Goal: Task Accomplishment & Management: Use online tool/utility

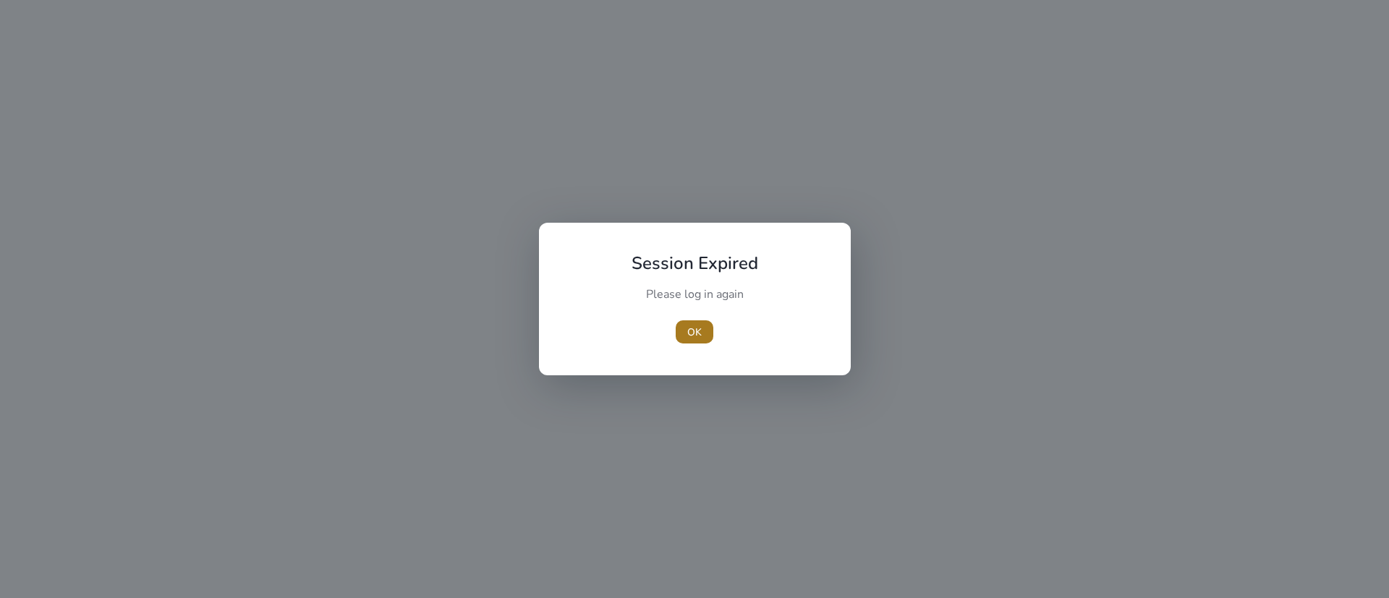
click at [693, 339] on span "button" at bounding box center [695, 332] width 38 height 35
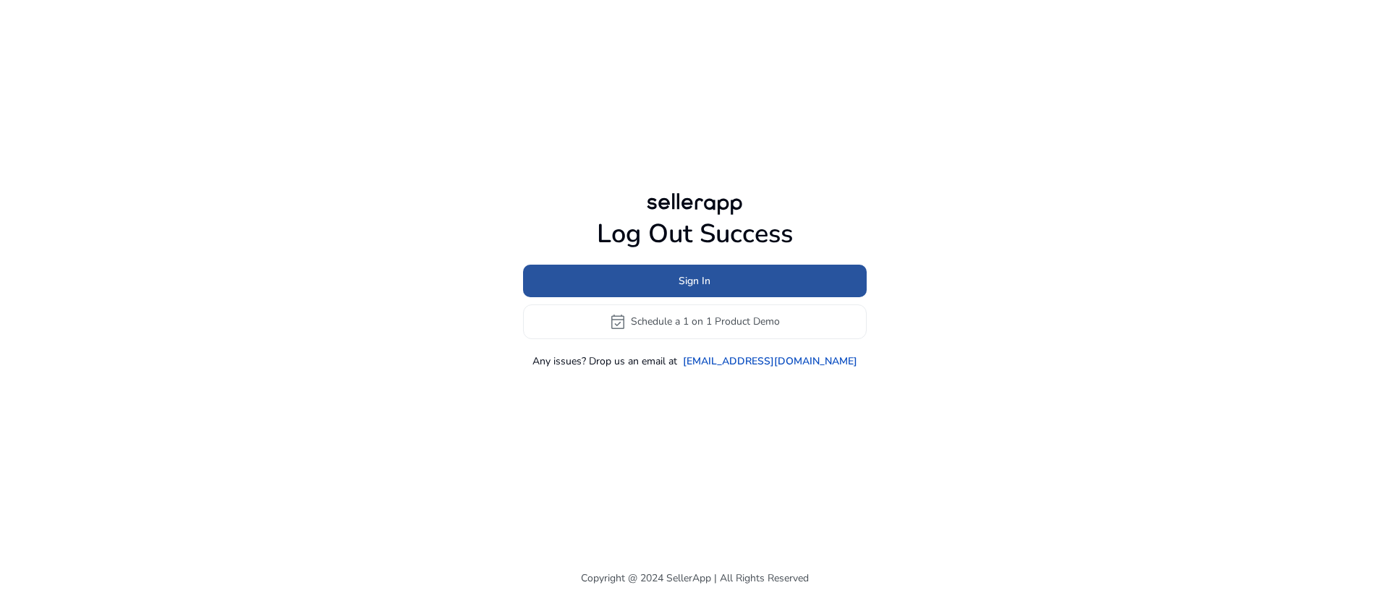
click at [698, 292] on span at bounding box center [695, 280] width 344 height 35
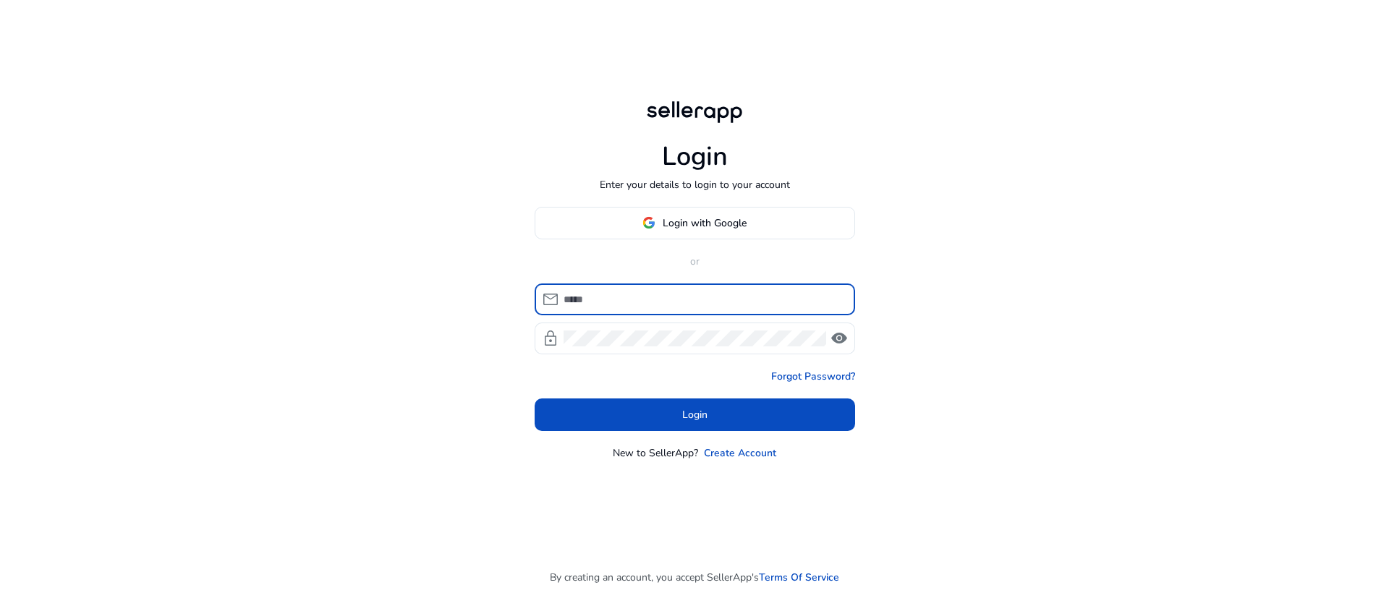
type input "**********"
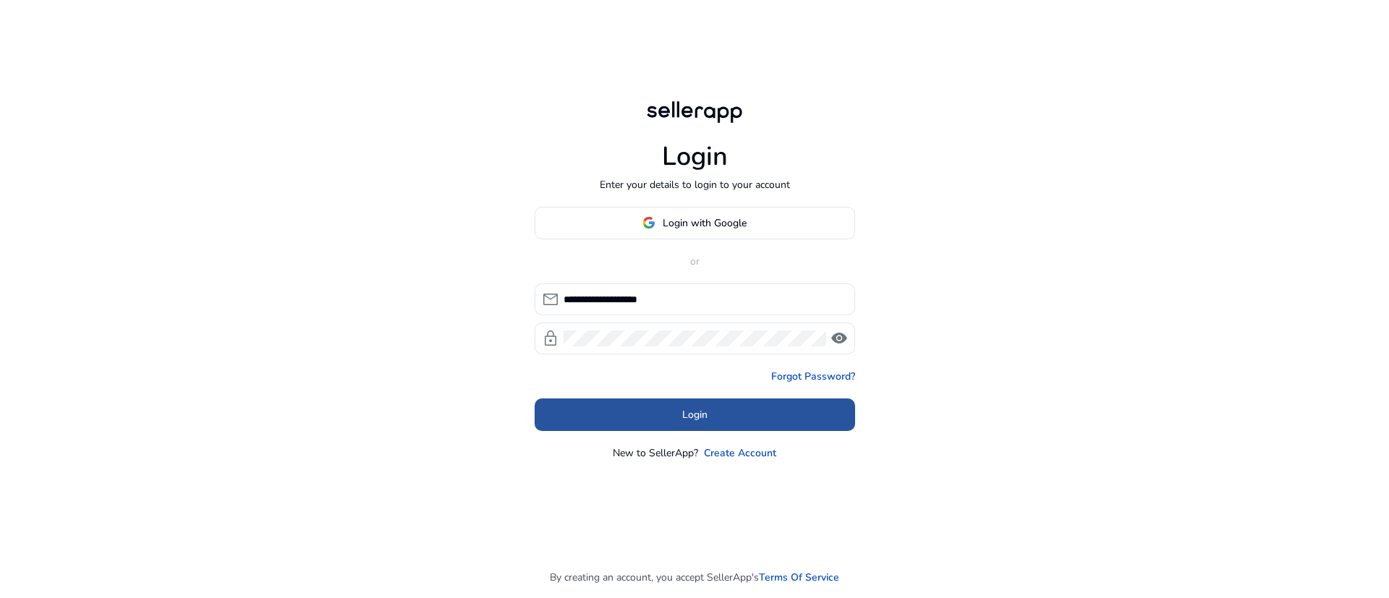
click at [715, 412] on span at bounding box center [695, 414] width 320 height 35
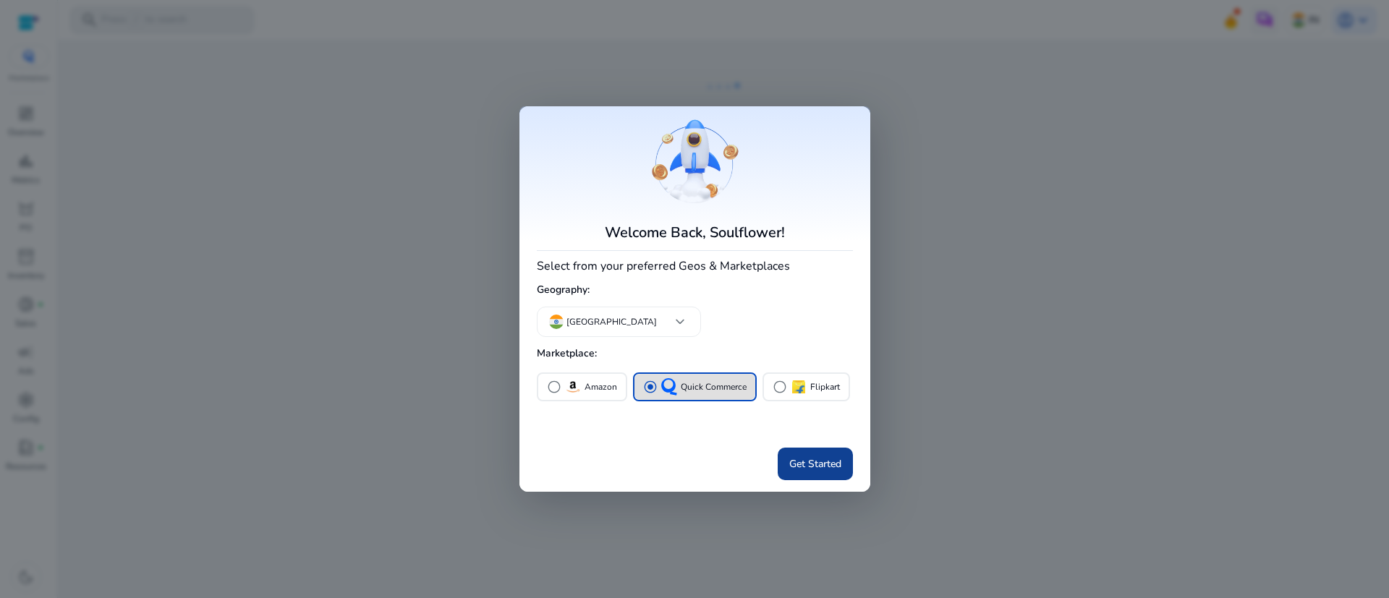
click at [837, 464] on span "Get Started" at bounding box center [815, 463] width 52 height 15
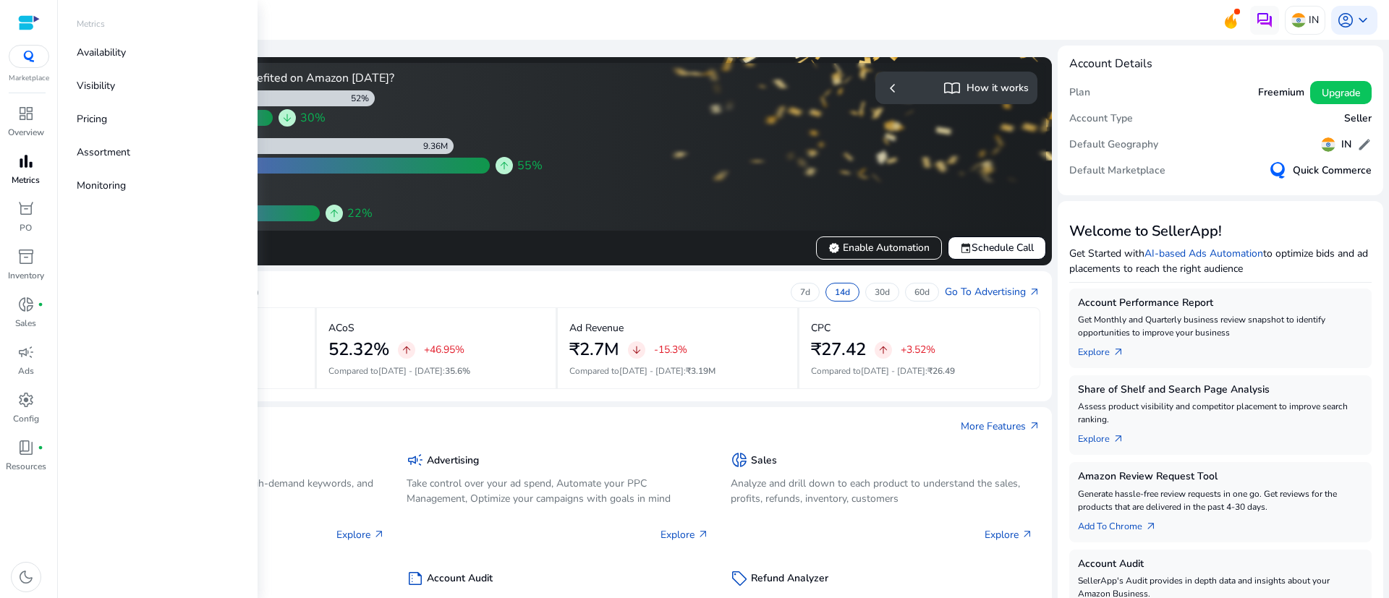
click at [15, 177] on p "Metrics" at bounding box center [26, 180] width 28 height 13
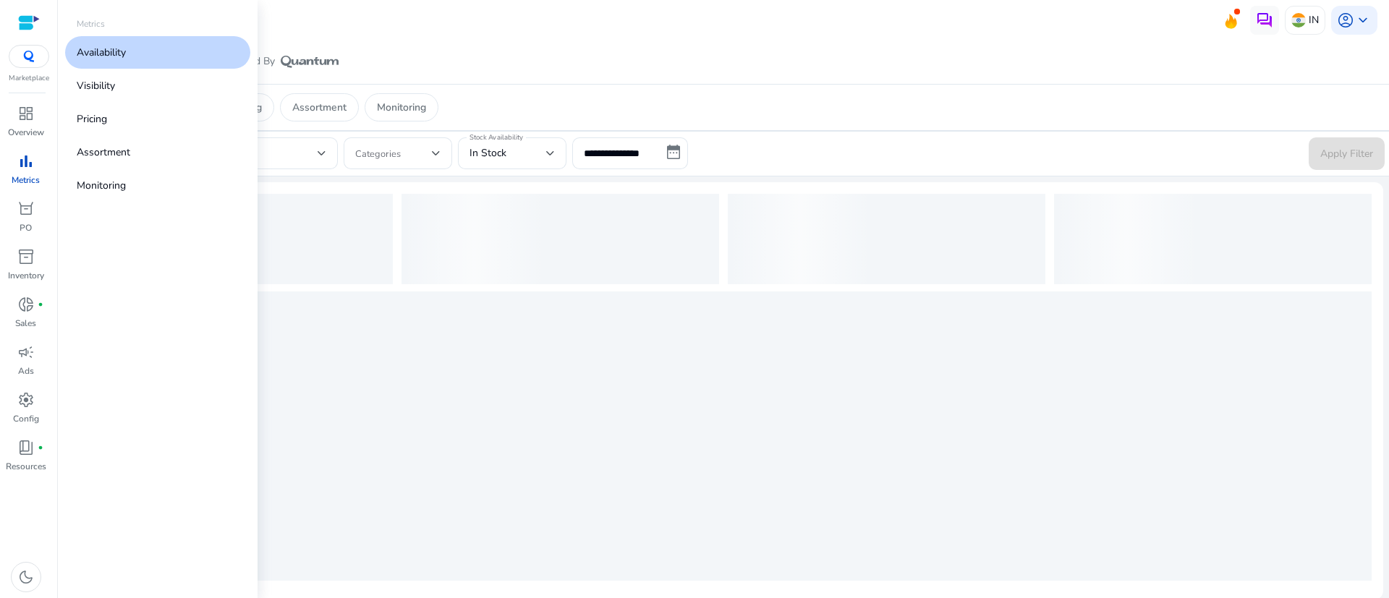
click at [107, 54] on p "Availability" at bounding box center [101, 52] width 49 height 15
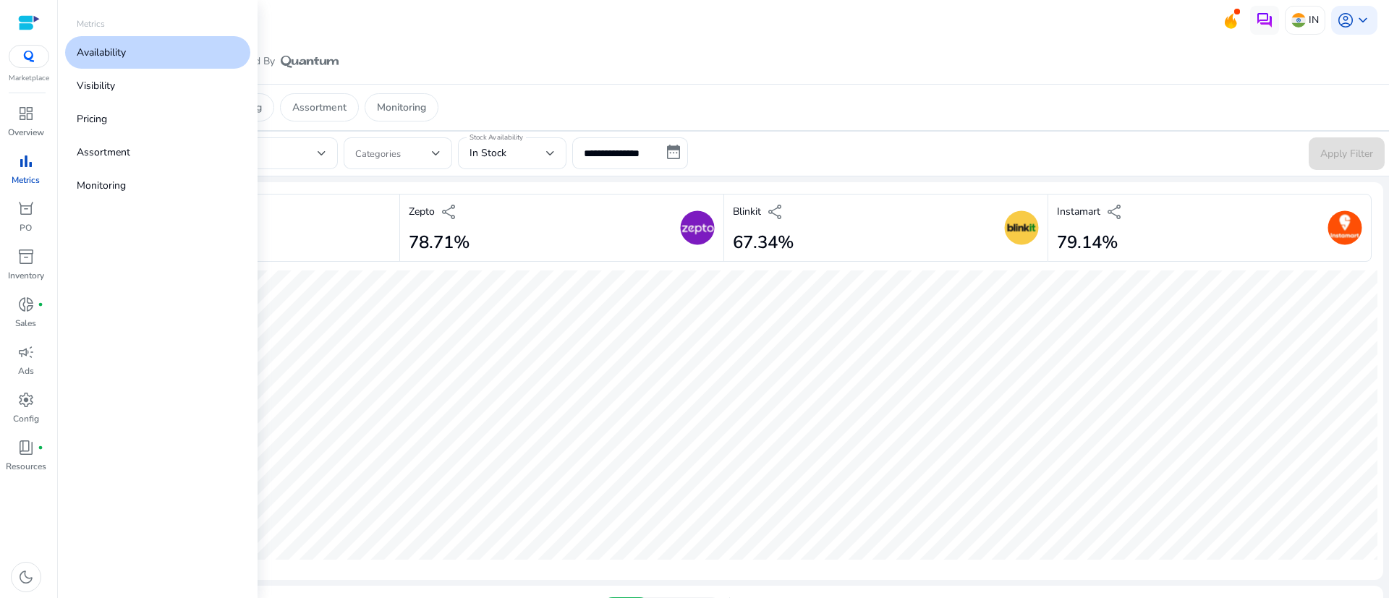
click at [117, 61] on link "Availability" at bounding box center [157, 52] width 185 height 33
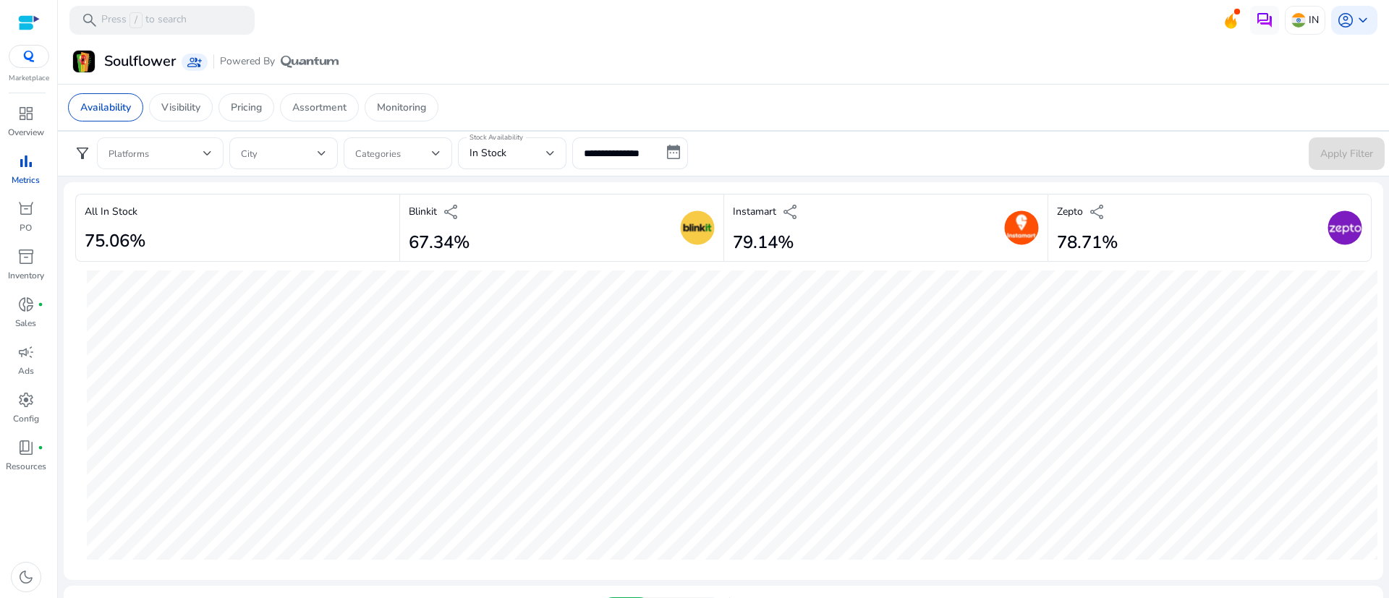
click at [197, 163] on div at bounding box center [160, 153] width 103 height 32
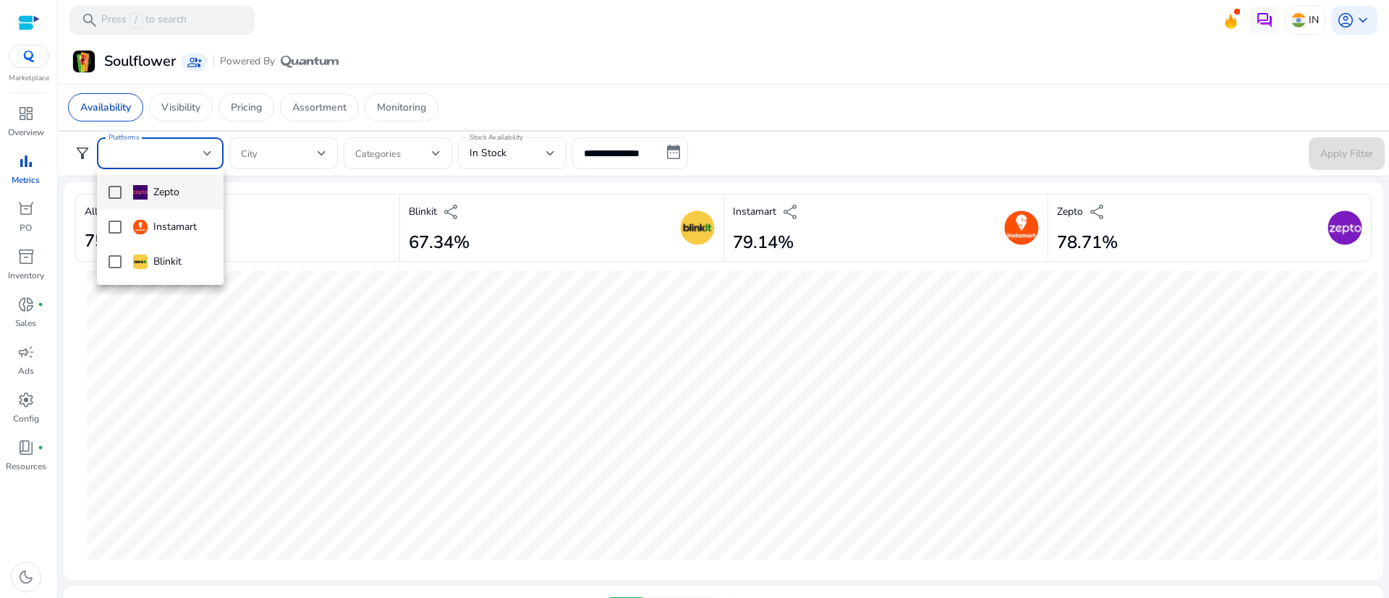
click at [605, 102] on div at bounding box center [694, 299] width 1389 height 598
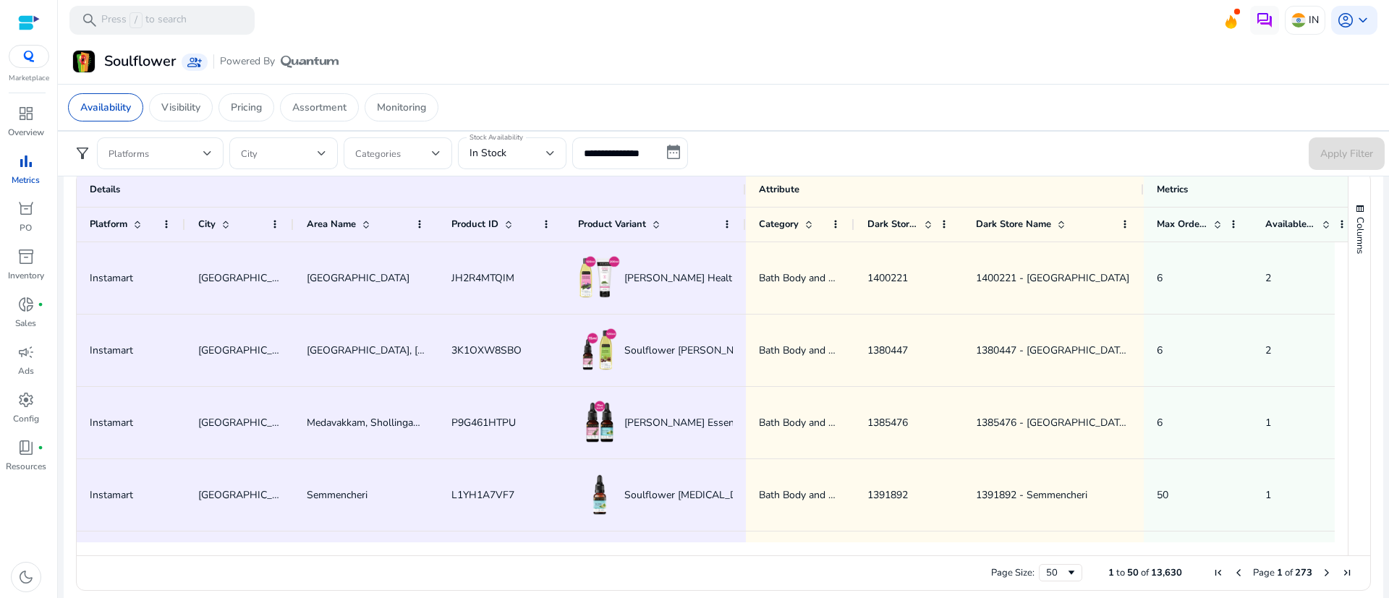
scroll to position [940, 0]
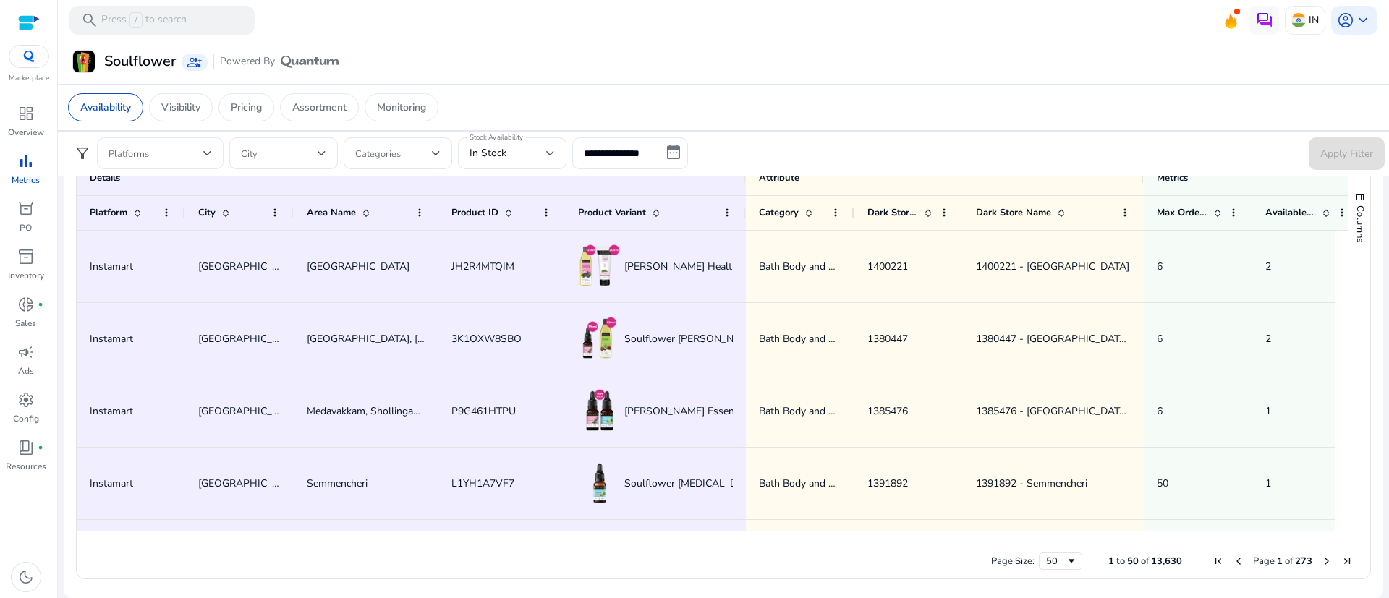
click at [209, 140] on div at bounding box center [160, 153] width 103 height 32
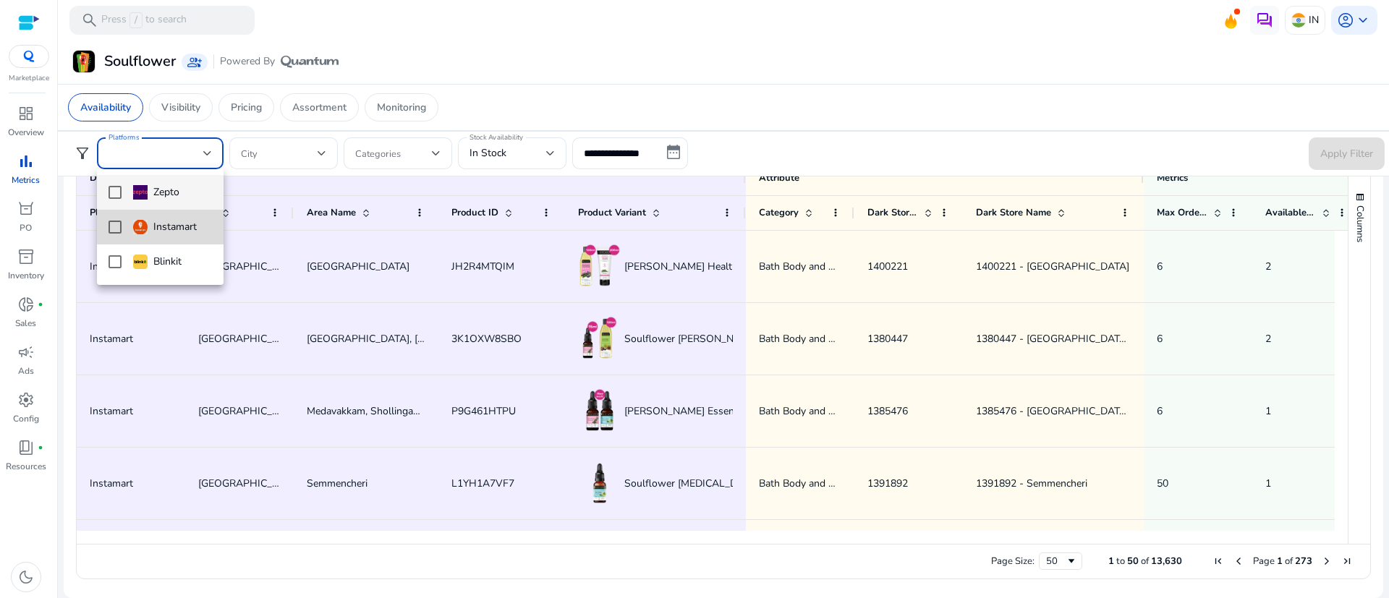
click at [110, 227] on mat-pseudo-checkbox at bounding box center [115, 227] width 13 height 13
click at [530, 163] on div at bounding box center [694, 299] width 1389 height 598
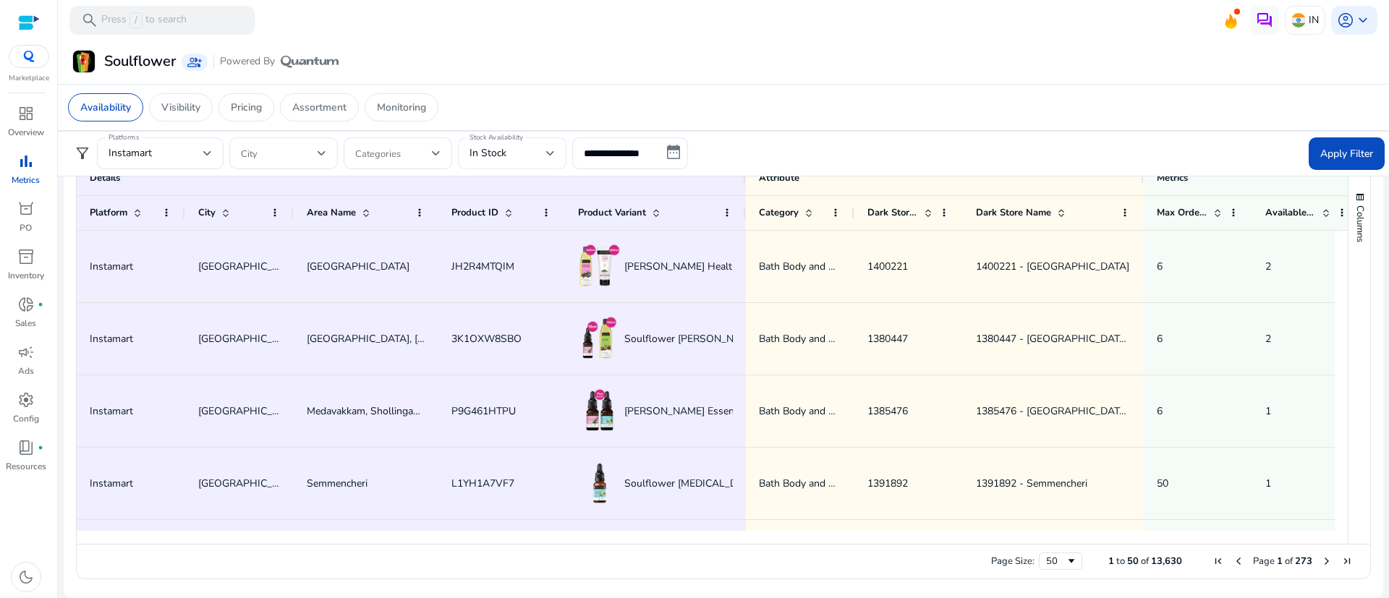
click at [514, 156] on div "In Stock" at bounding box center [507, 153] width 77 height 16
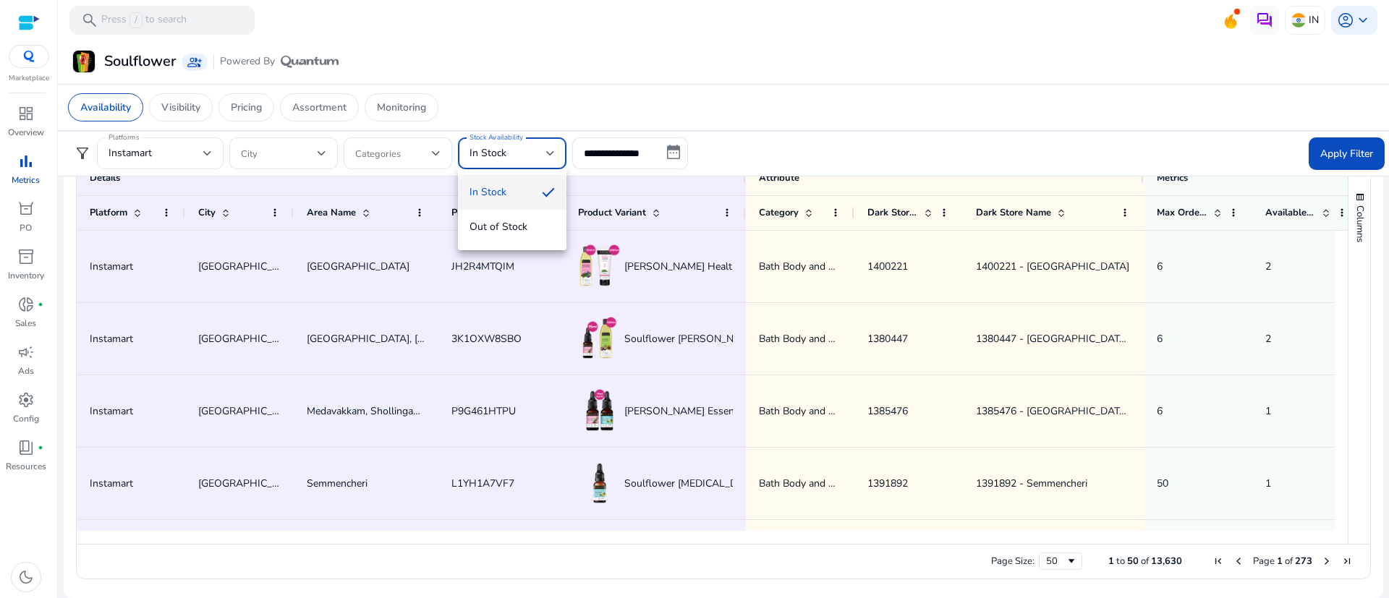
scroll to position [0, 0]
click at [495, 232] on span "Out of Stock" at bounding box center [511, 227] width 85 height 16
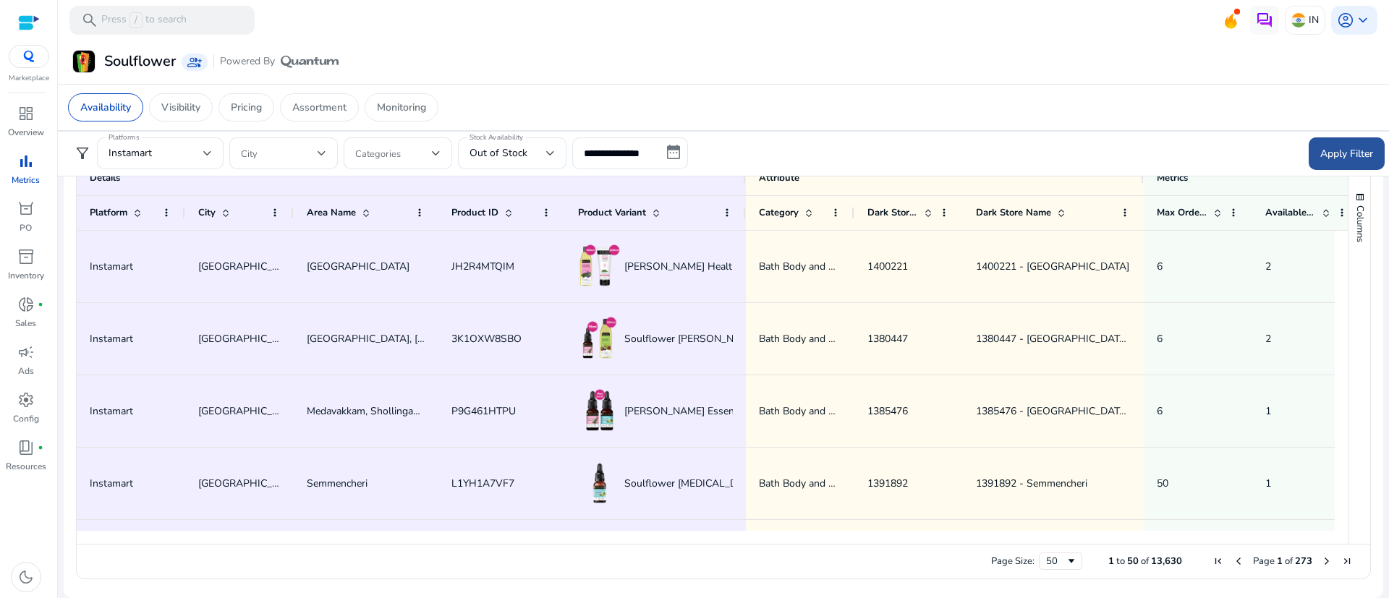
click at [1325, 160] on span "Apply Filter" at bounding box center [1346, 153] width 53 height 15
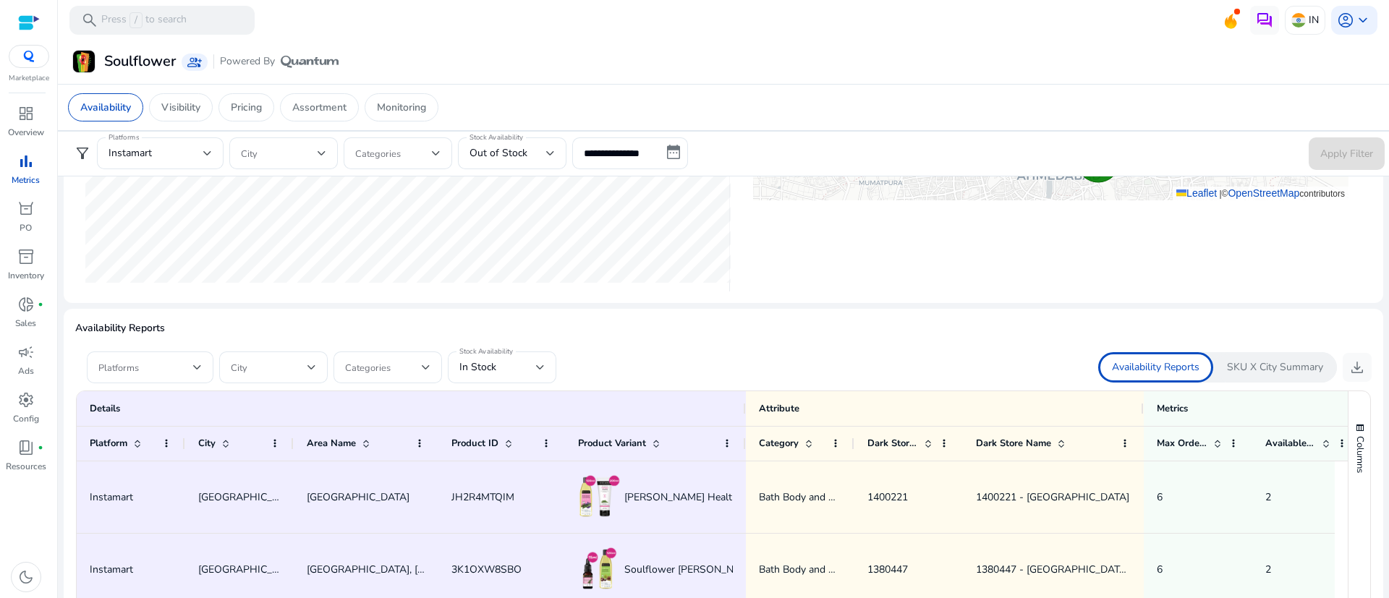
scroll to position [712, 0]
click at [205, 375] on div "Platforms" at bounding box center [150, 365] width 127 height 32
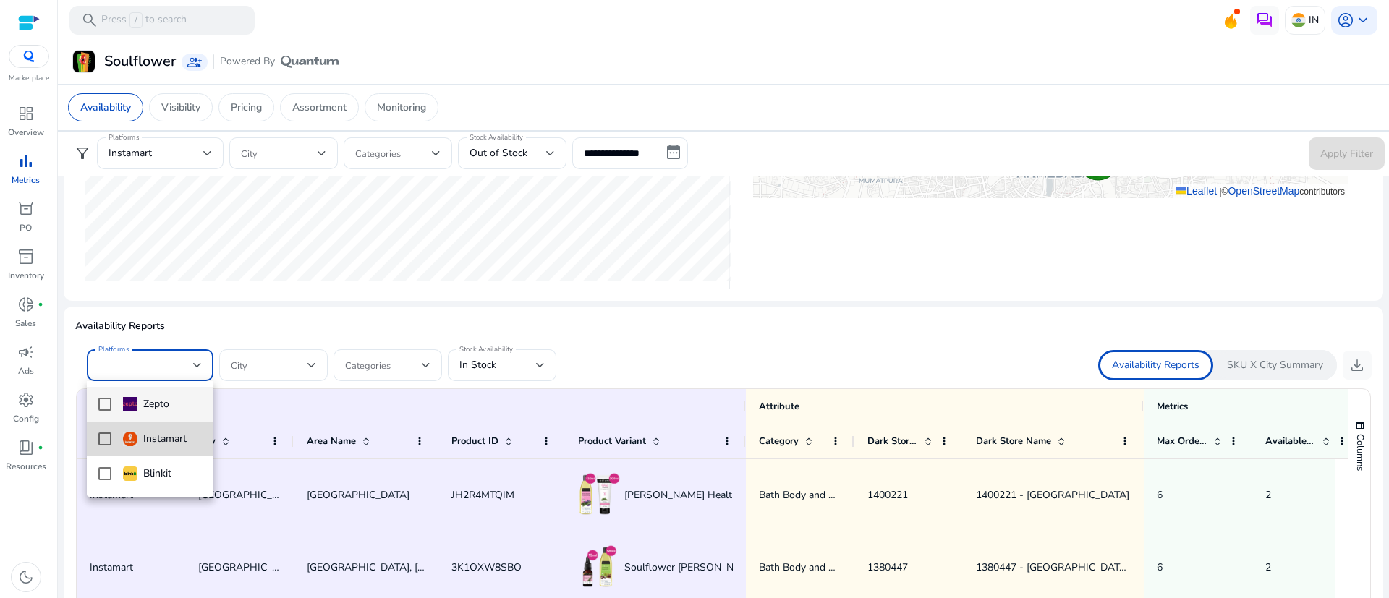
click at [108, 442] on mat-pseudo-checkbox at bounding box center [104, 439] width 13 height 13
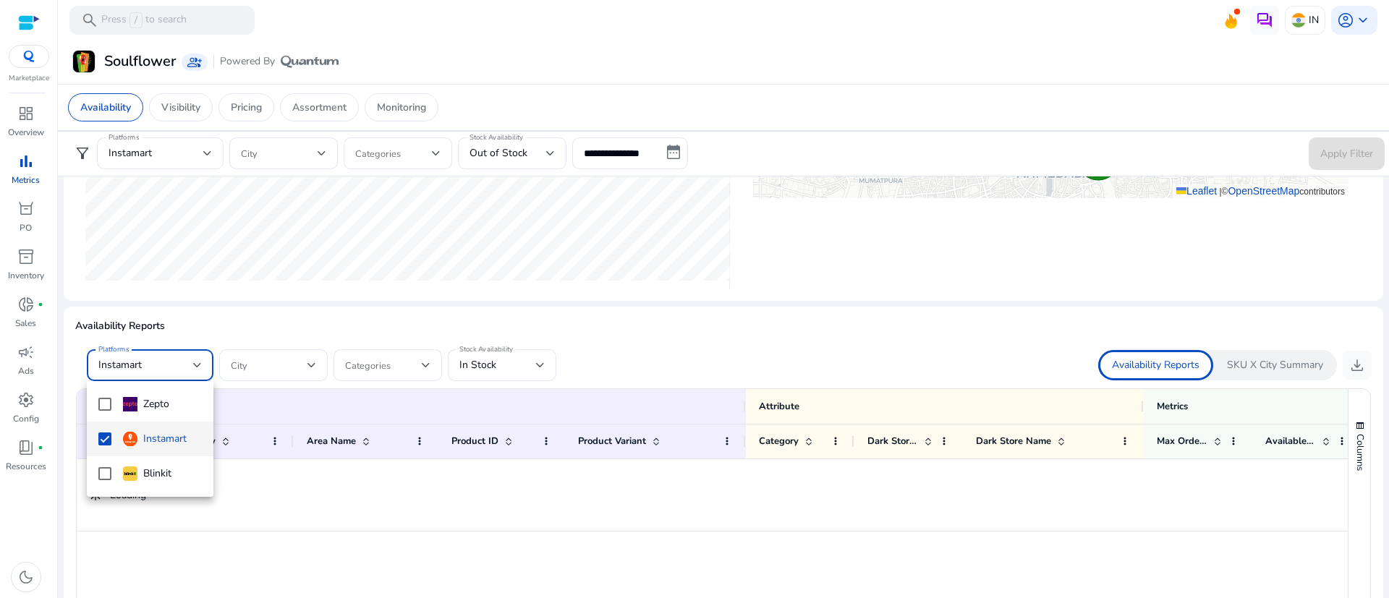
click at [375, 341] on div at bounding box center [694, 299] width 1389 height 598
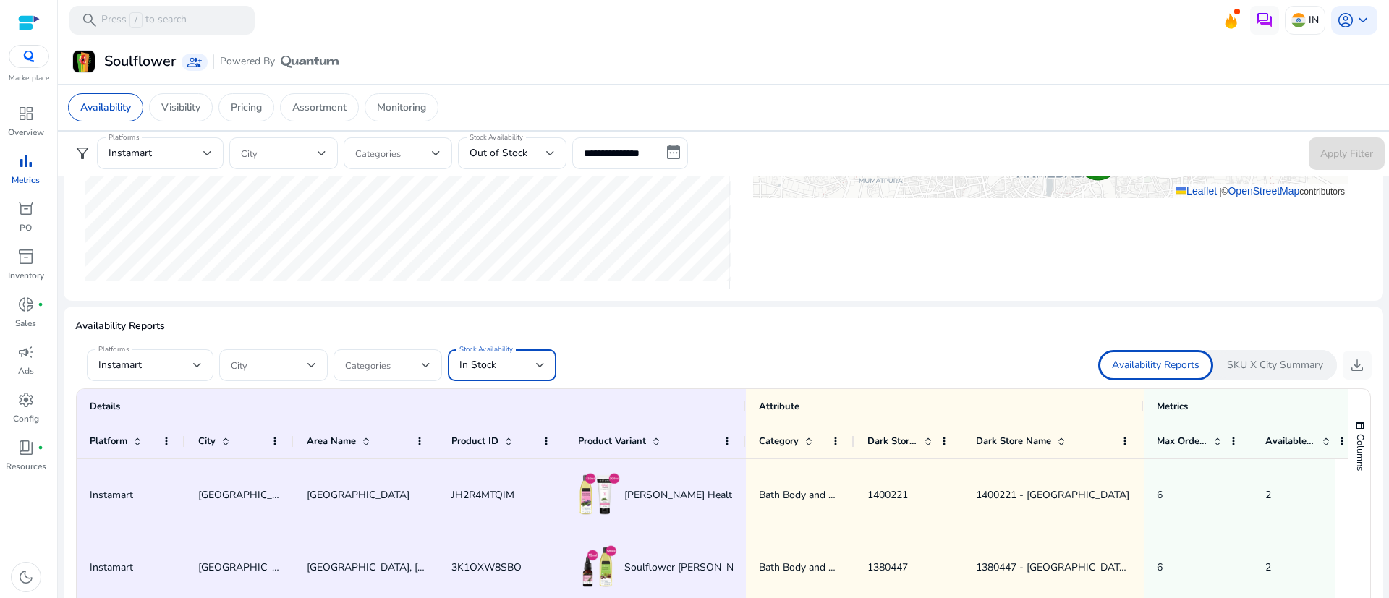
click at [501, 364] on div "In Stock" at bounding box center [497, 365] width 77 height 16
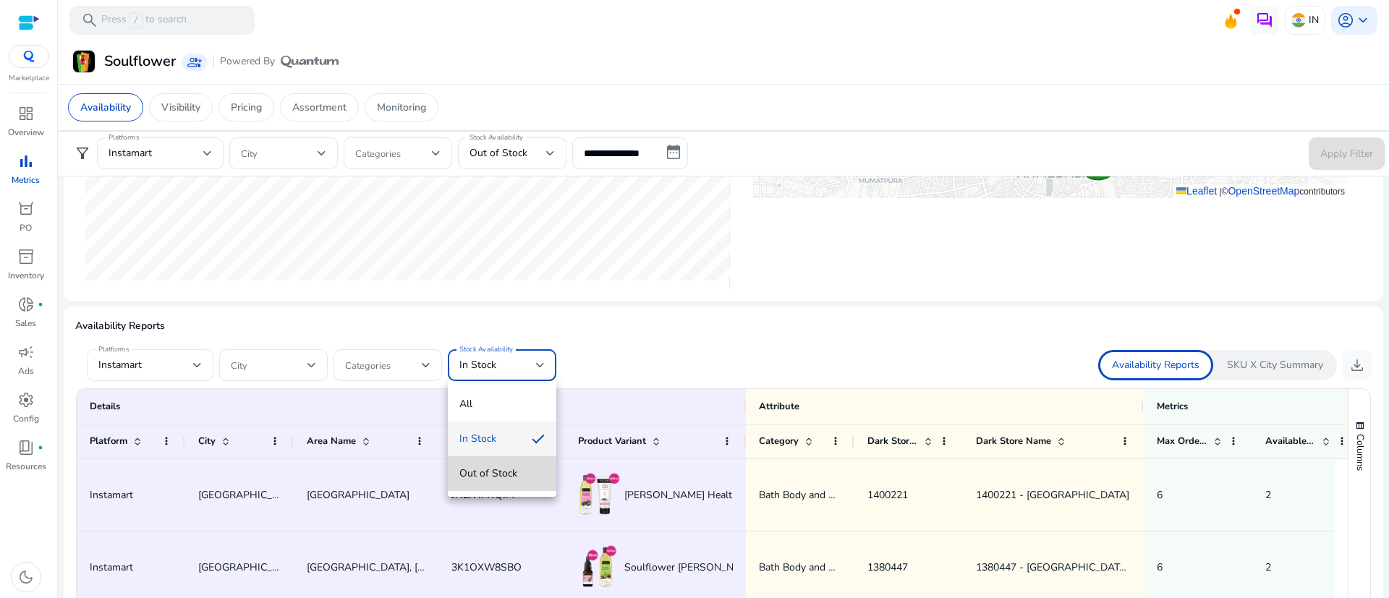
click at [488, 487] on mat-option "Out of Stock" at bounding box center [502, 473] width 109 height 35
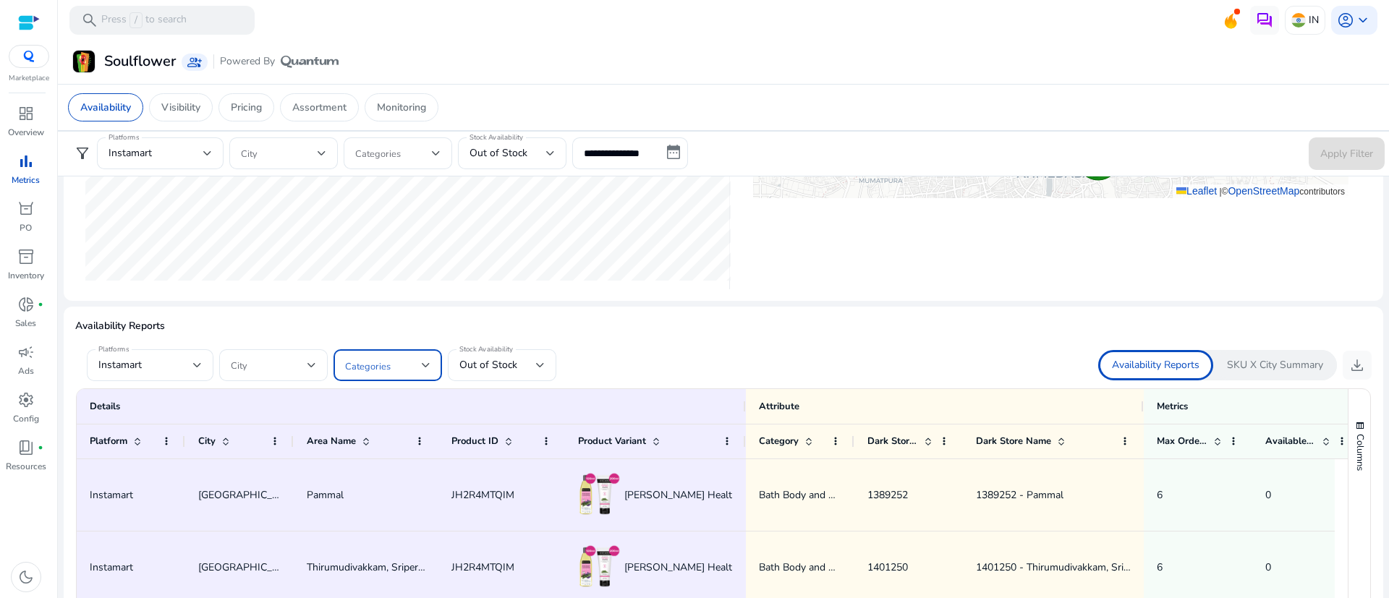
click at [370, 360] on span at bounding box center [383, 365] width 77 height 16
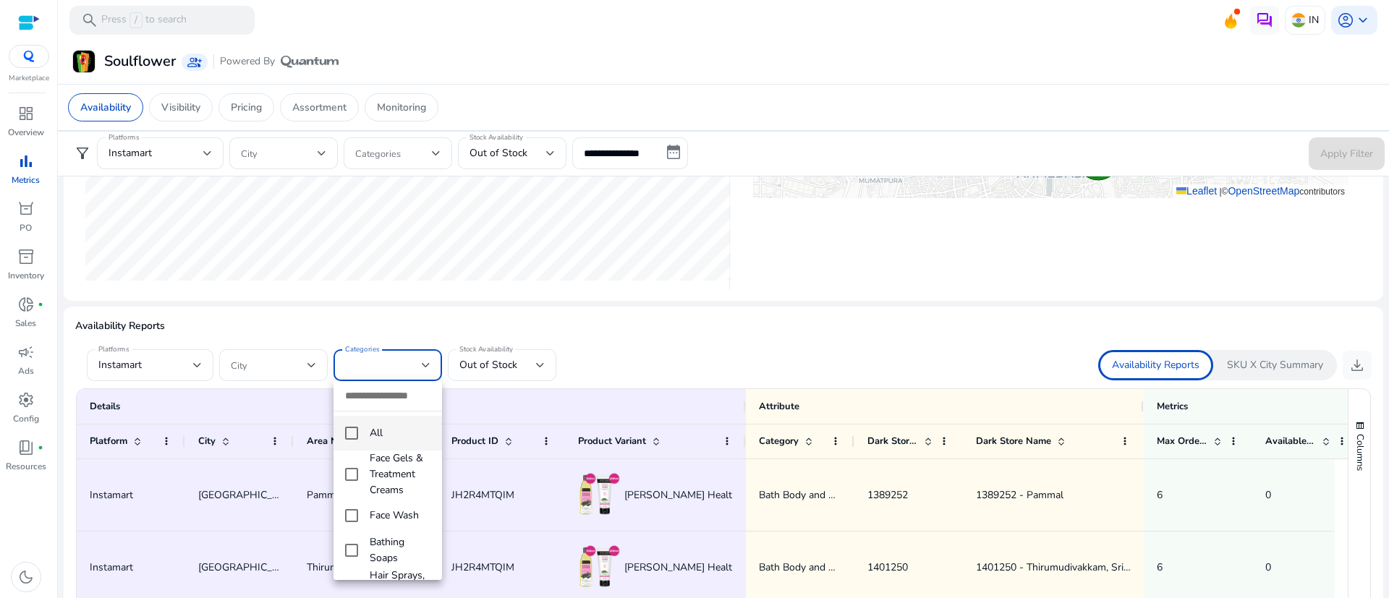
click at [684, 357] on div at bounding box center [694, 299] width 1389 height 598
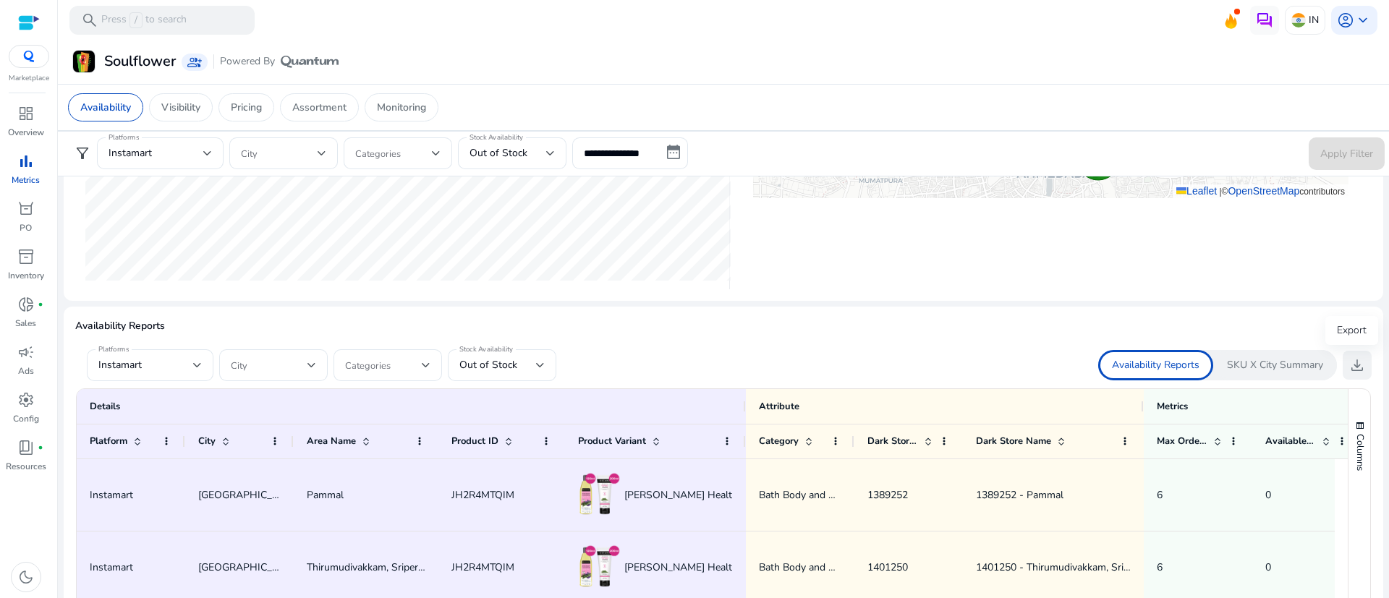
click at [1348, 357] on span "download" at bounding box center [1356, 365] width 17 height 17
